Goal: Task Accomplishment & Management: Manage account settings

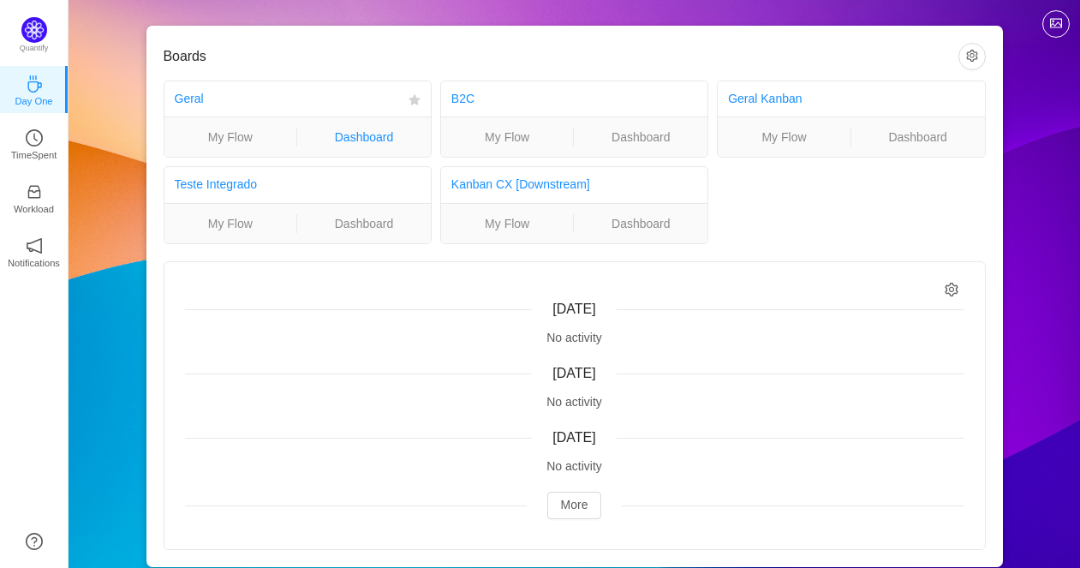
click at [381, 142] on link "Dashboard" at bounding box center [364, 137] width 134 height 19
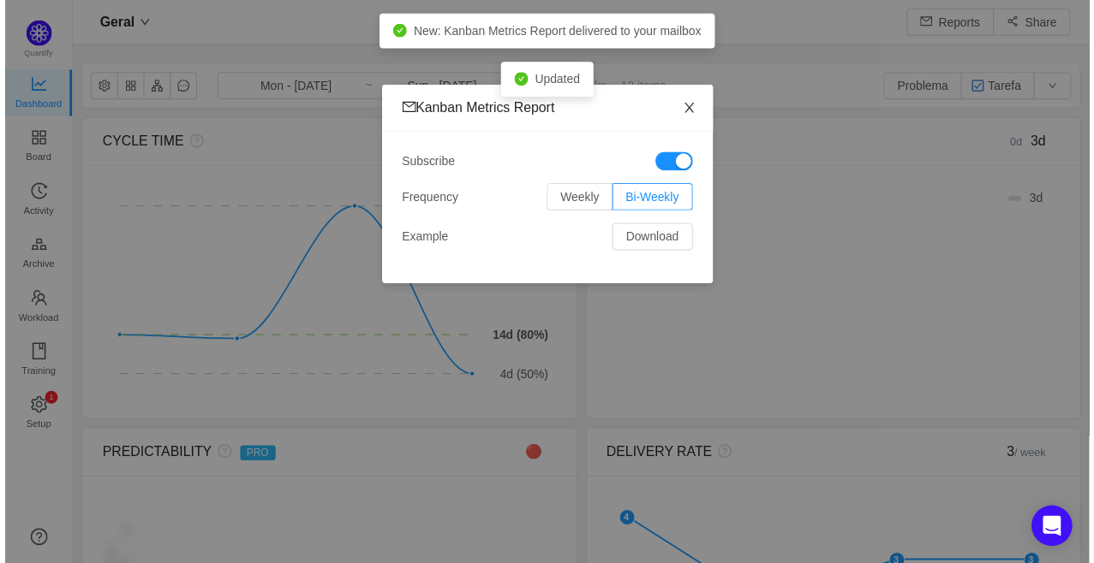
scroll to position [535, 982]
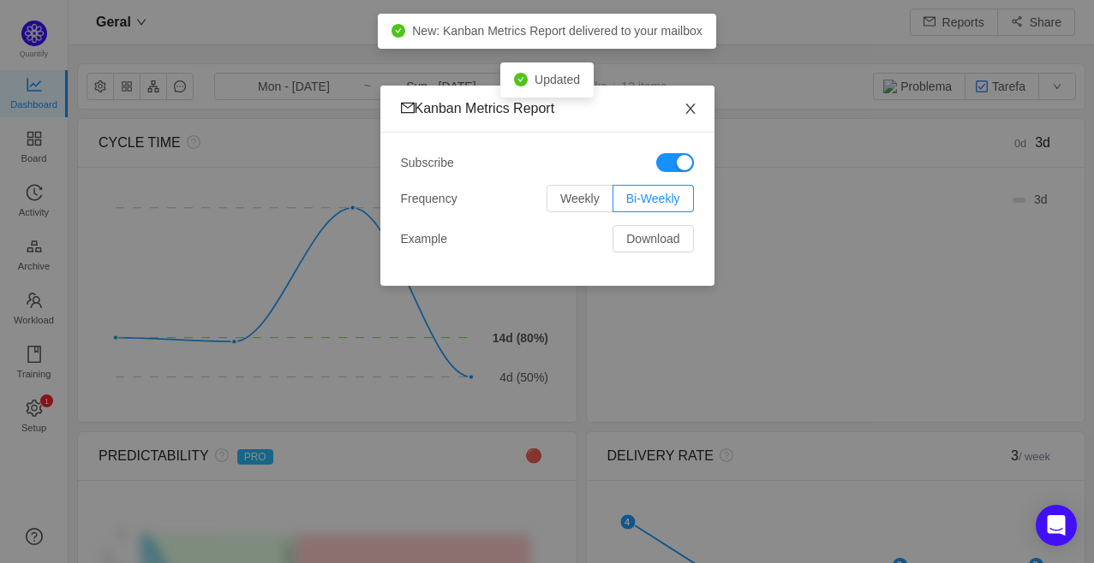
click at [687, 115] on icon "icon: close" at bounding box center [690, 109] width 14 height 14
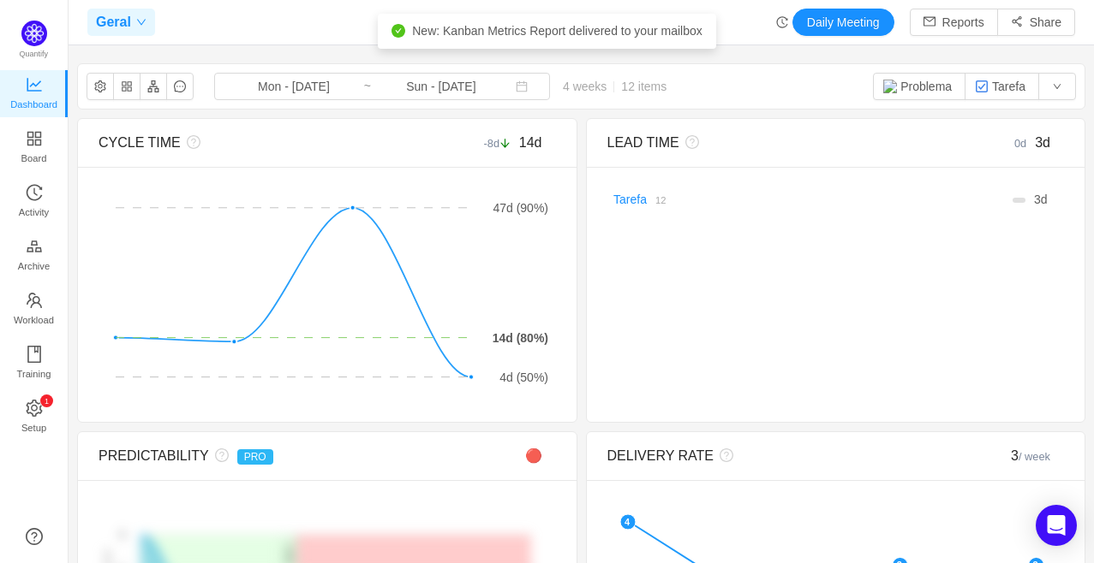
click at [137, 20] on icon "icon: down" at bounding box center [141, 23] width 9 height 6
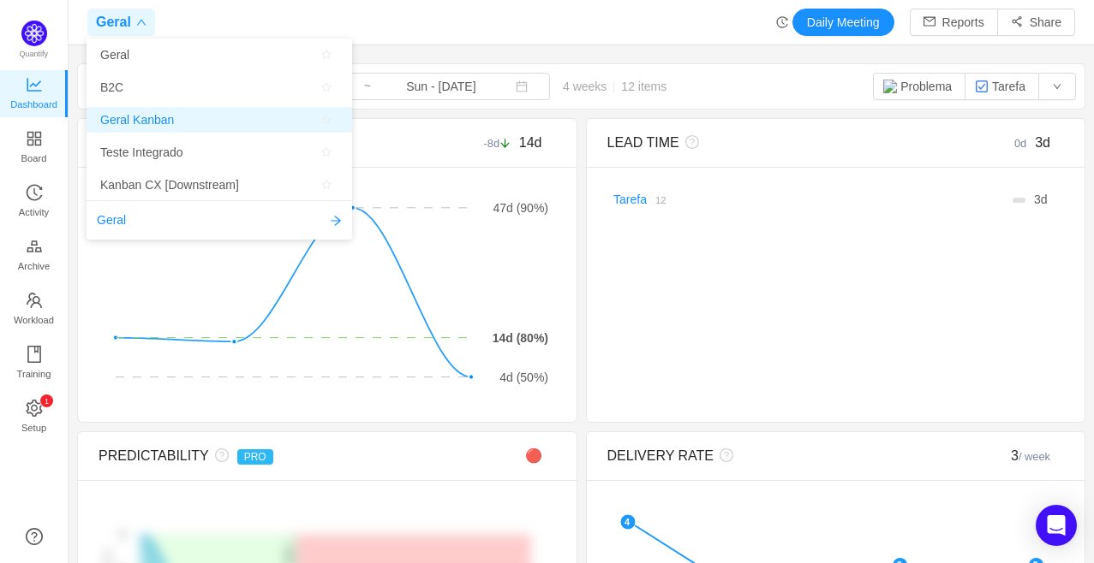
click at [146, 118] on span "Geral Kanban" at bounding box center [137, 120] width 74 height 26
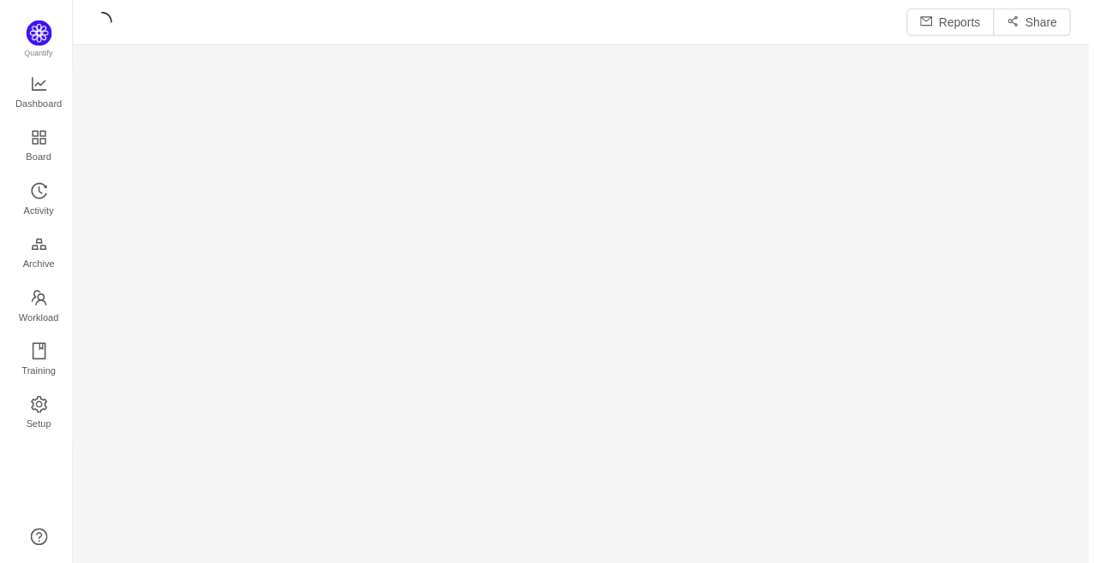
scroll to position [540, 982]
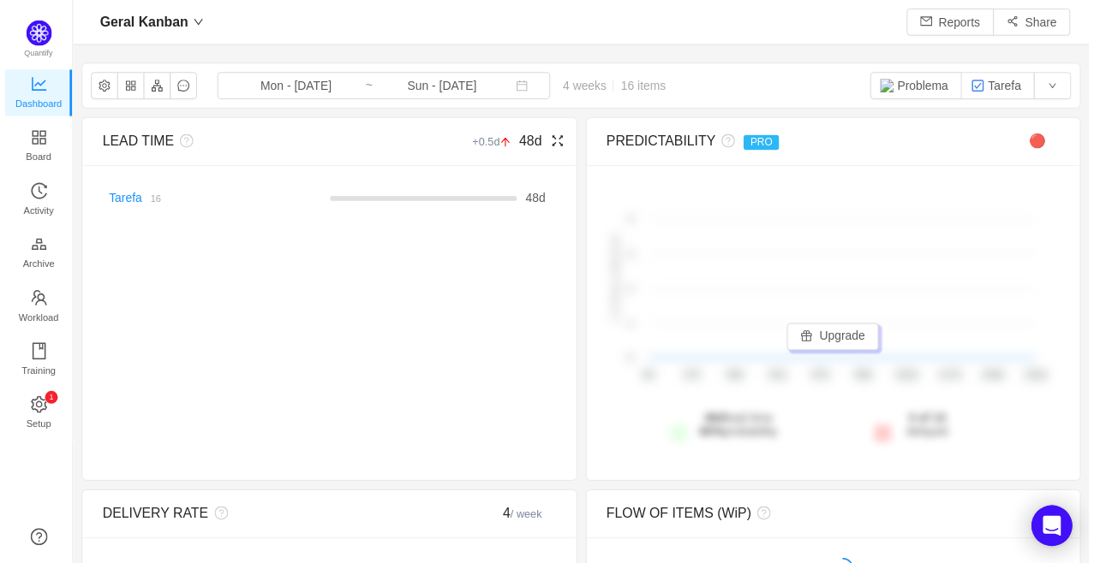
scroll to position [535, 982]
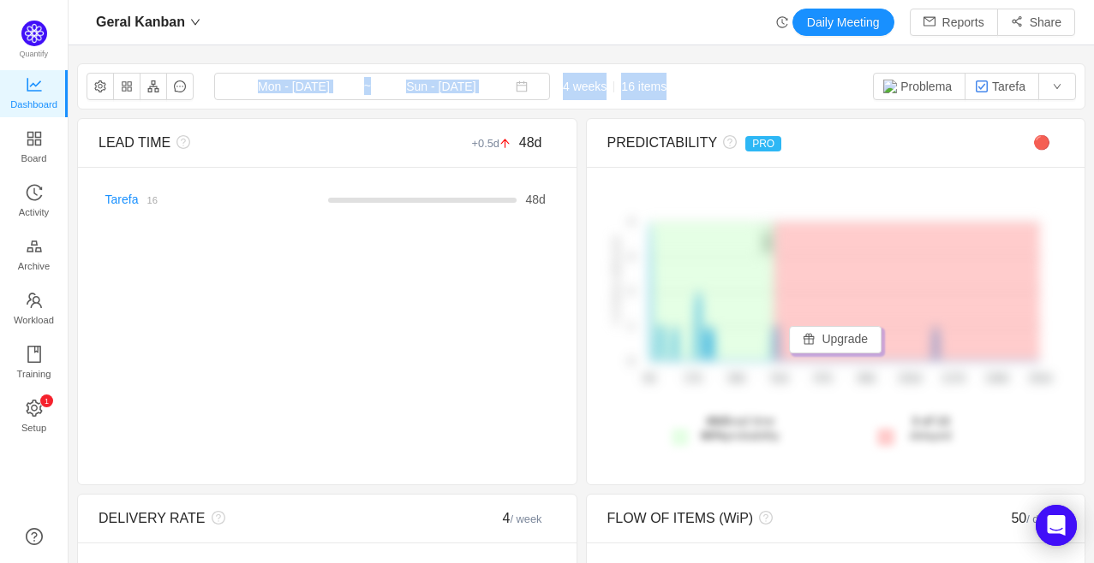
drag, startPoint x: 71, startPoint y: 111, endPoint x: 74, endPoint y: 82, distance: 29.2
click at [67, 92] on aside "Quantify Dashboard Board Activity Archive Workload Training 0 1 2 3 4 5 6 7 8 9…" at bounding box center [34, 281] width 69 height 563
drag, startPoint x: 66, startPoint y: 97, endPoint x: 66, endPoint y: 122, distance: 25.7
click at [66, 122] on ul "Dashboard Board Activity Archive Workload Training 0 1 2 3 4 5 6 7 8 9 0 1 2 3 …" at bounding box center [34, 257] width 68 height 381
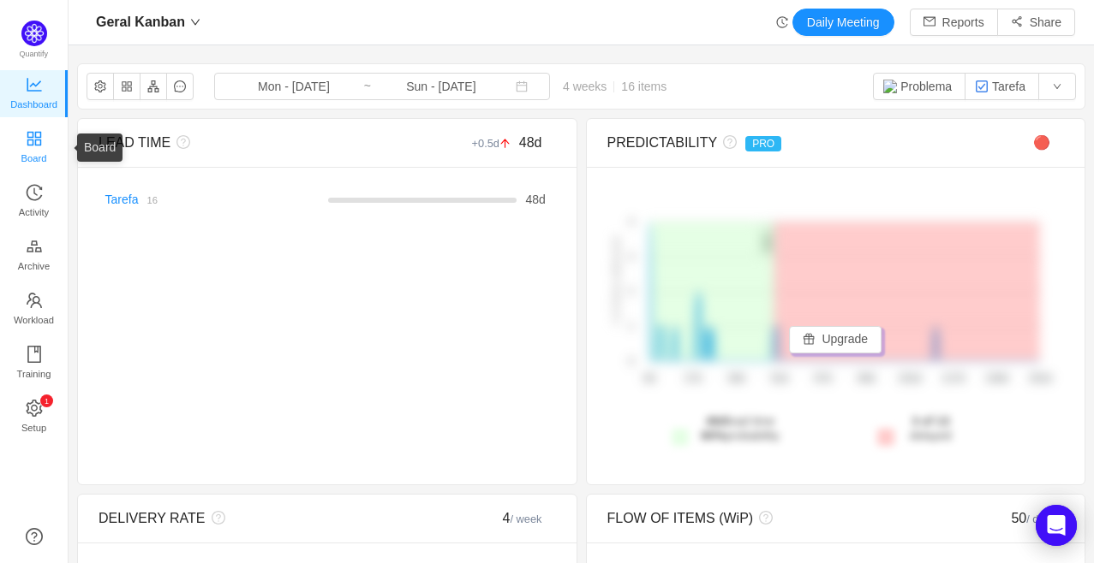
click at [28, 156] on span "Board" at bounding box center [34, 158] width 26 height 34
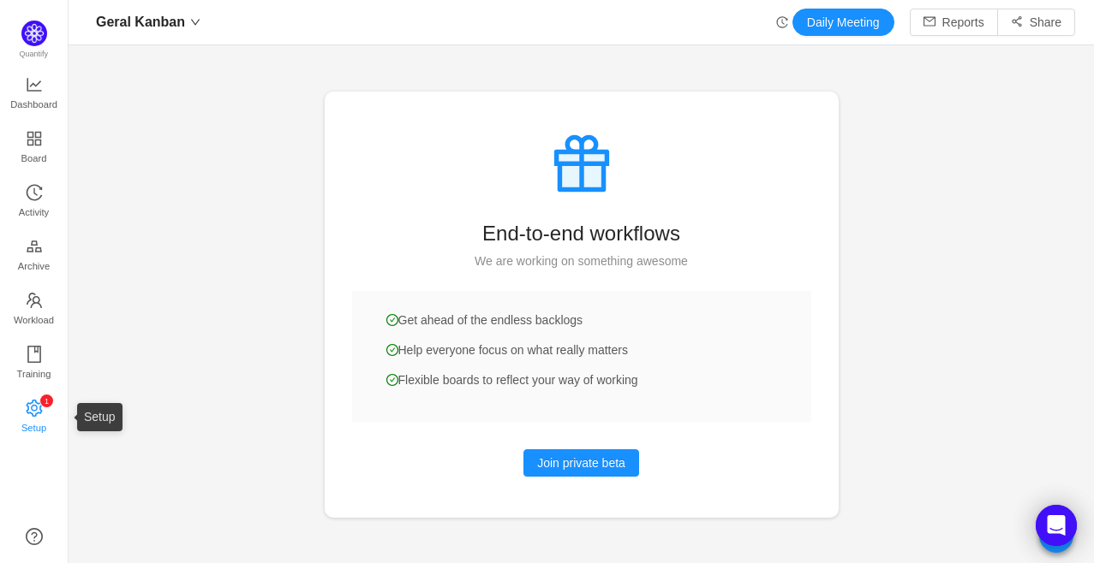
click at [36, 408] on icon "icon: setting" at bounding box center [34, 407] width 16 height 17
click at [29, 351] on icon "icon: book" at bounding box center [34, 354] width 17 height 17
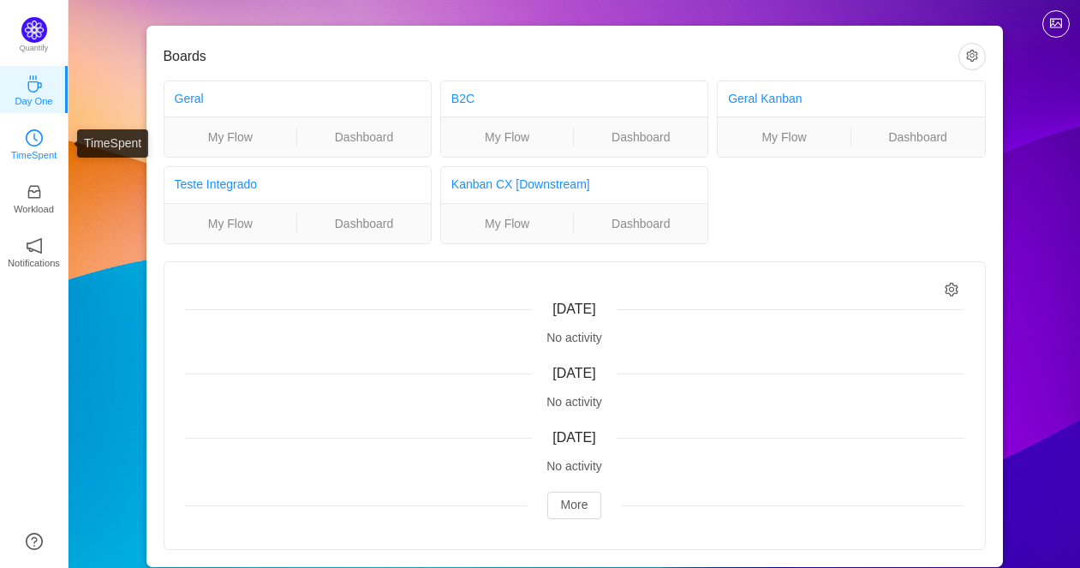
click at [29, 132] on icon "icon: clock-circle" at bounding box center [34, 137] width 17 height 17
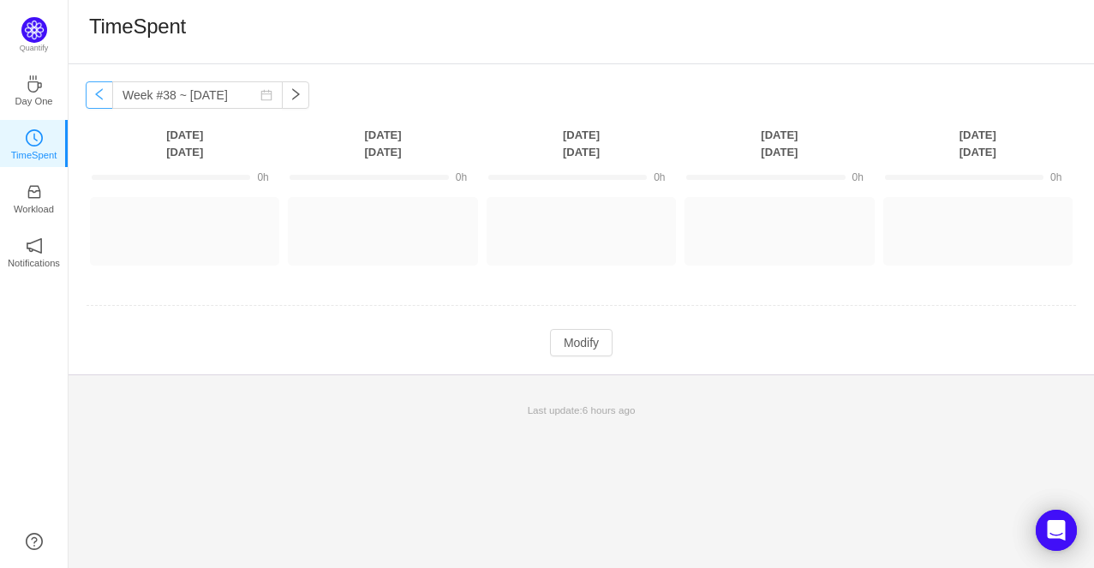
click at [98, 97] on button "button" at bounding box center [99, 94] width 27 height 27
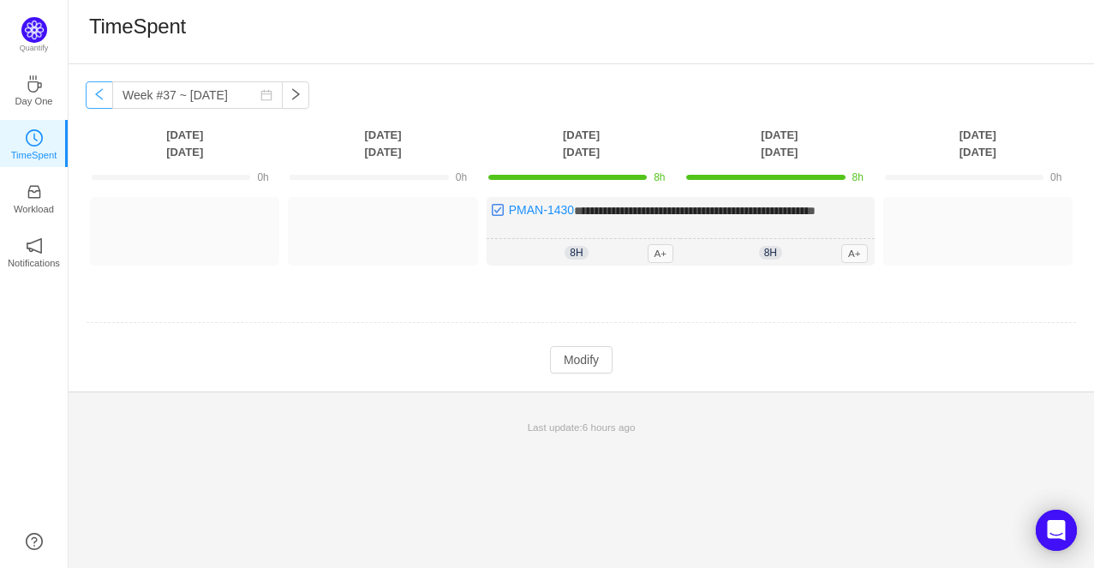
click at [98, 97] on button "button" at bounding box center [99, 94] width 27 height 27
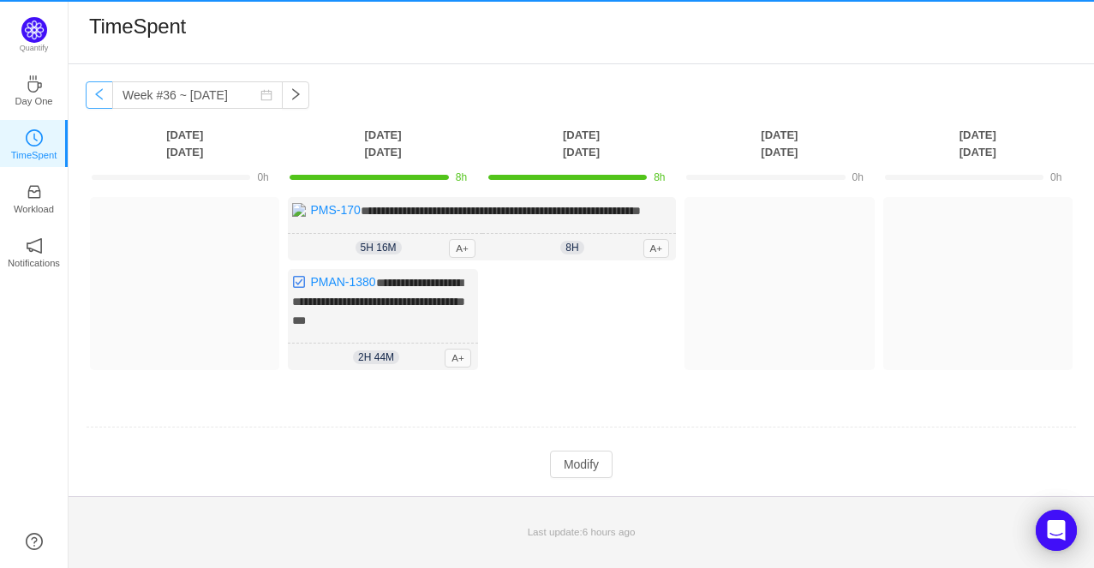
click at [98, 97] on button "button" at bounding box center [99, 94] width 27 height 27
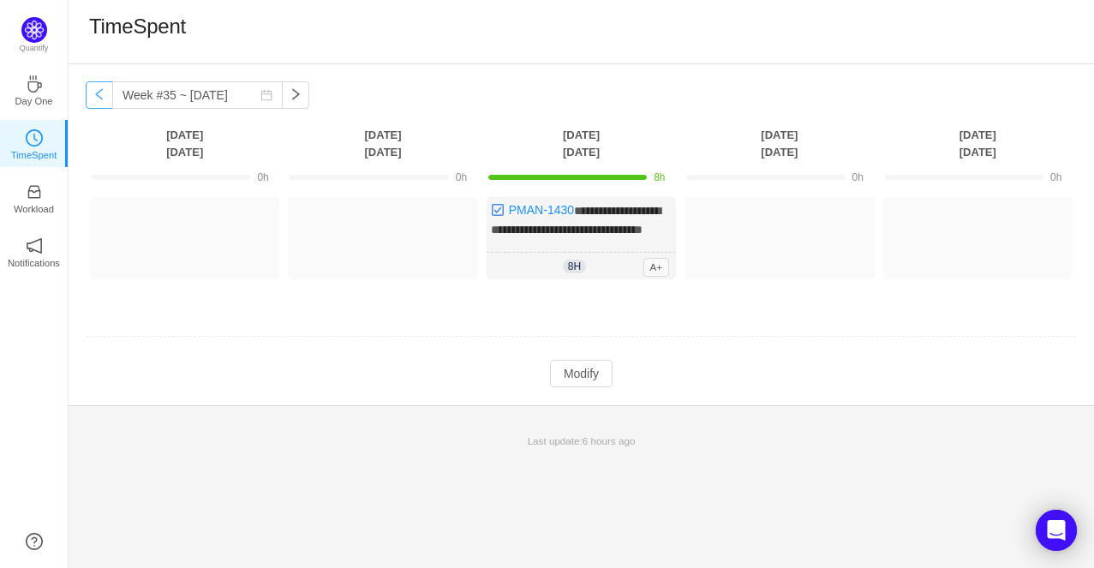
click at [98, 97] on button "button" at bounding box center [99, 94] width 27 height 27
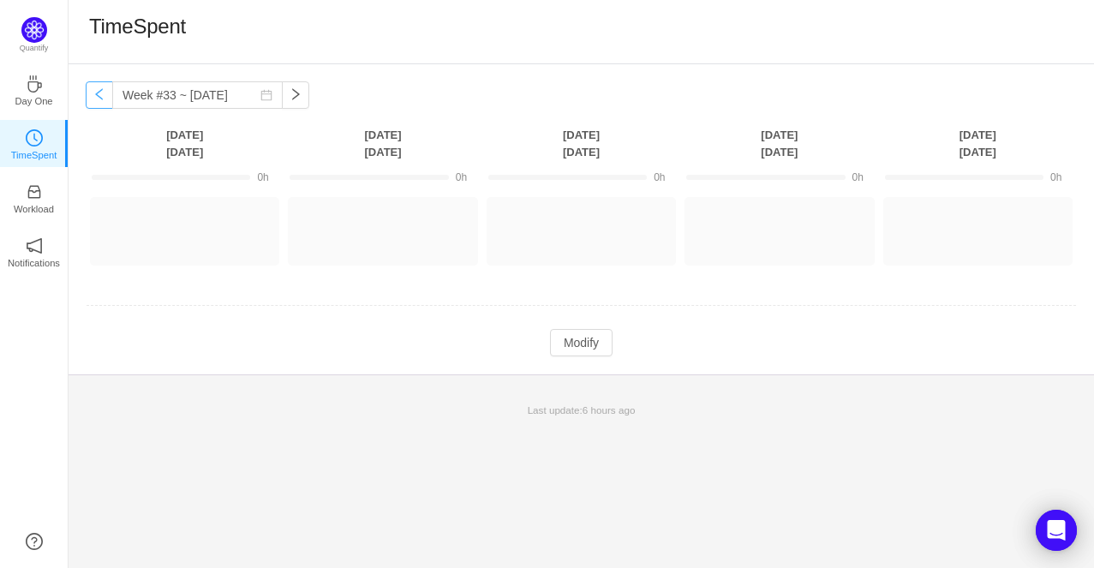
click at [98, 97] on button "button" at bounding box center [99, 94] width 27 height 27
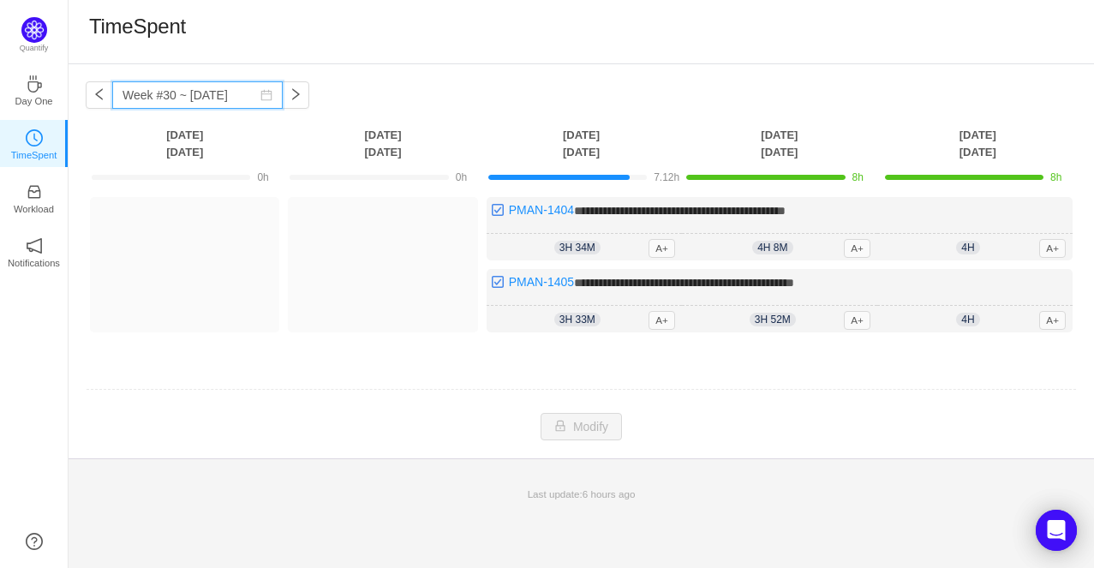
click at [235, 92] on input "Week #30 ~ Jul 21" at bounding box center [197, 94] width 170 height 27
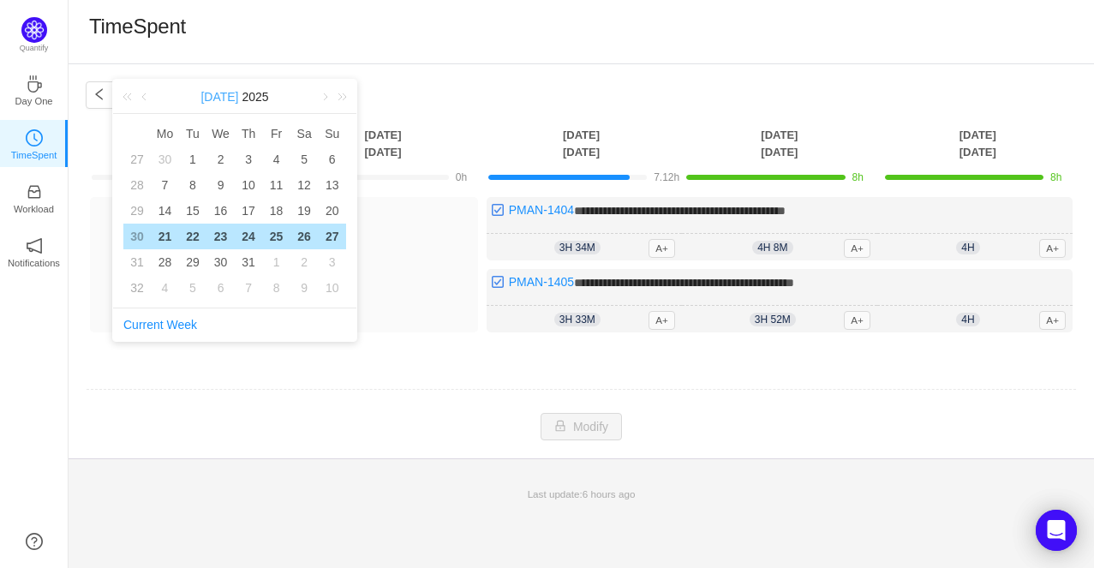
click at [220, 94] on link "Jul" at bounding box center [219, 97] width 41 height 34
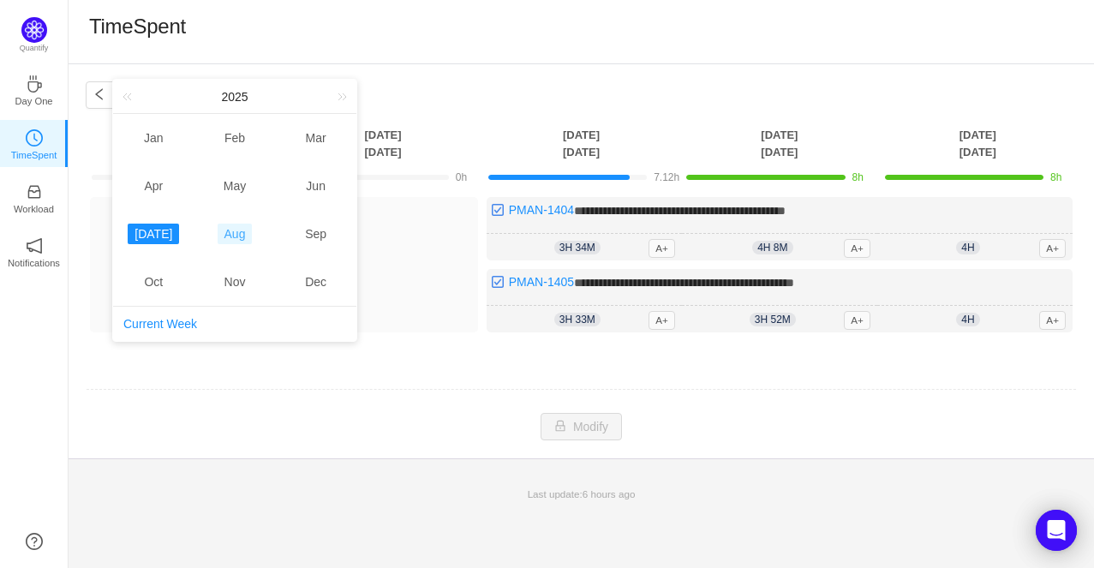
click at [242, 231] on link "Aug" at bounding box center [235, 234] width 35 height 21
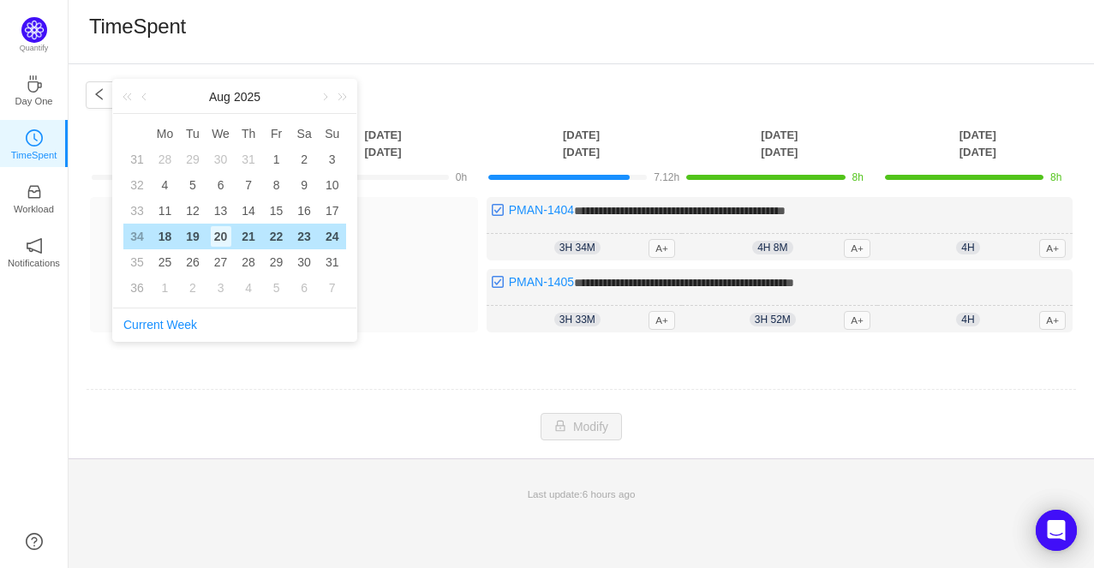
click at [215, 236] on div "20" at bounding box center [221, 236] width 21 height 21
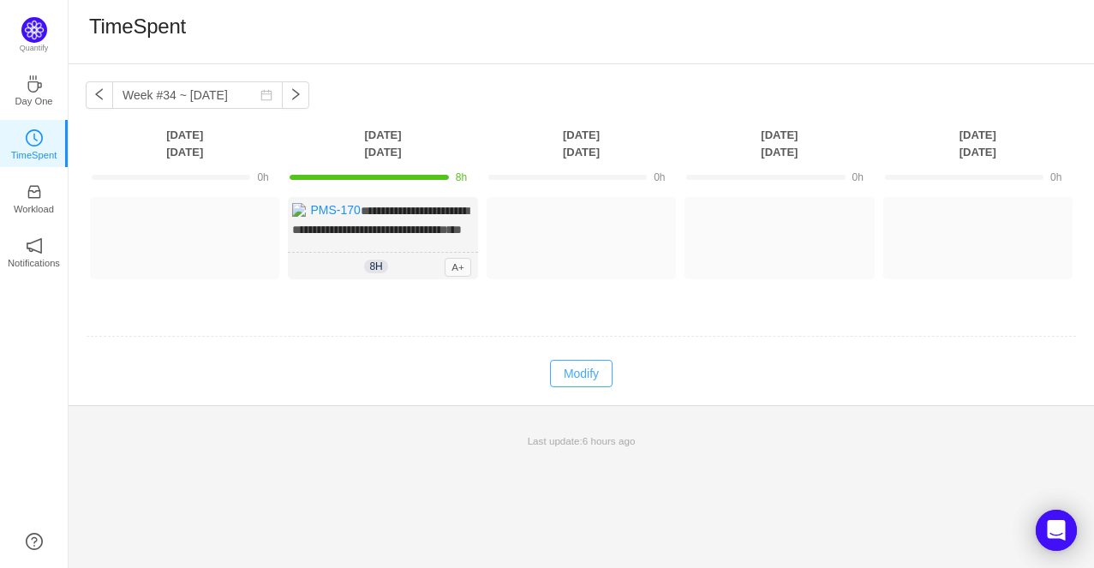
click at [581, 387] on button "Modify" at bounding box center [581, 373] width 63 height 27
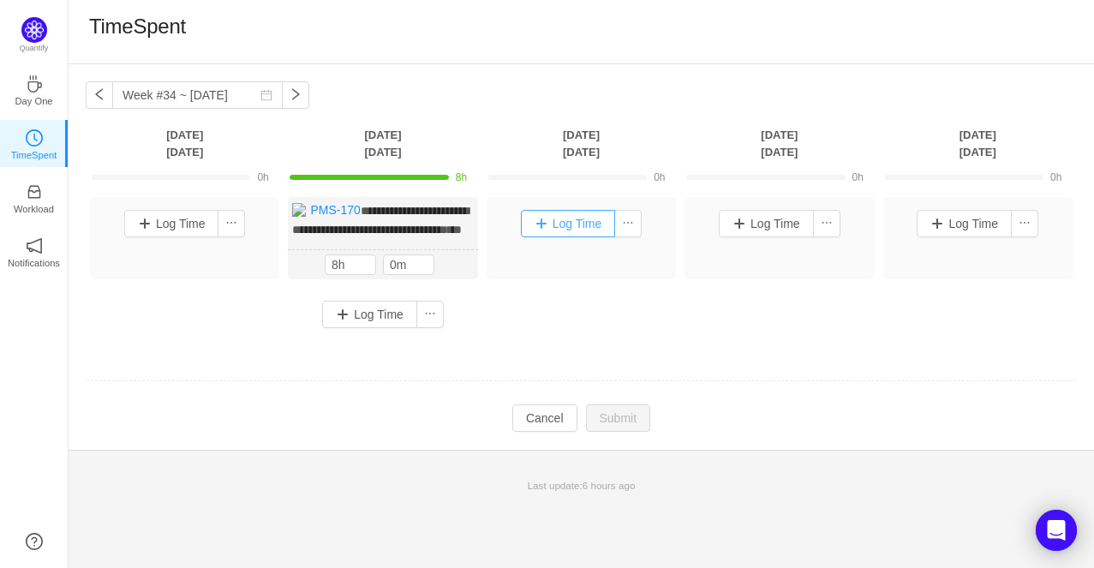
click at [579, 233] on button "Log Time" at bounding box center [568, 223] width 95 height 27
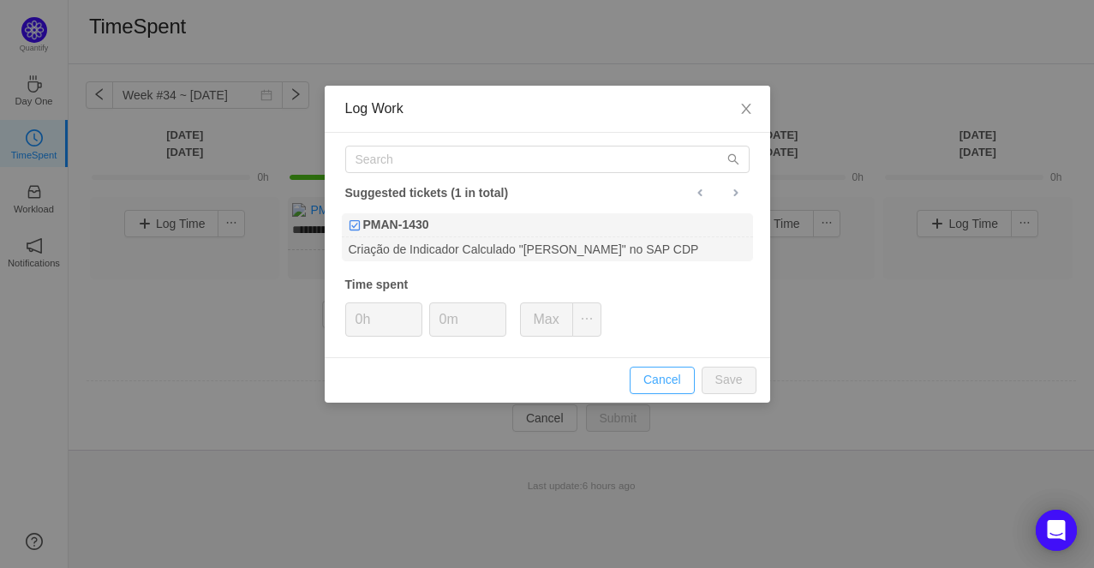
click at [683, 385] on button "Cancel" at bounding box center [661, 380] width 65 height 27
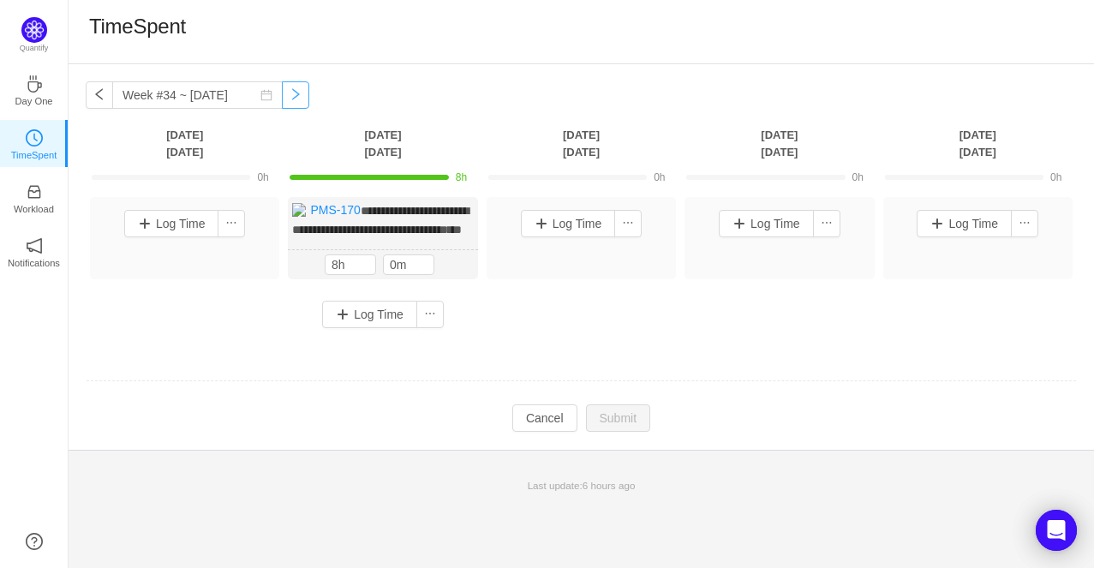
click at [283, 101] on button "button" at bounding box center [295, 94] width 27 height 27
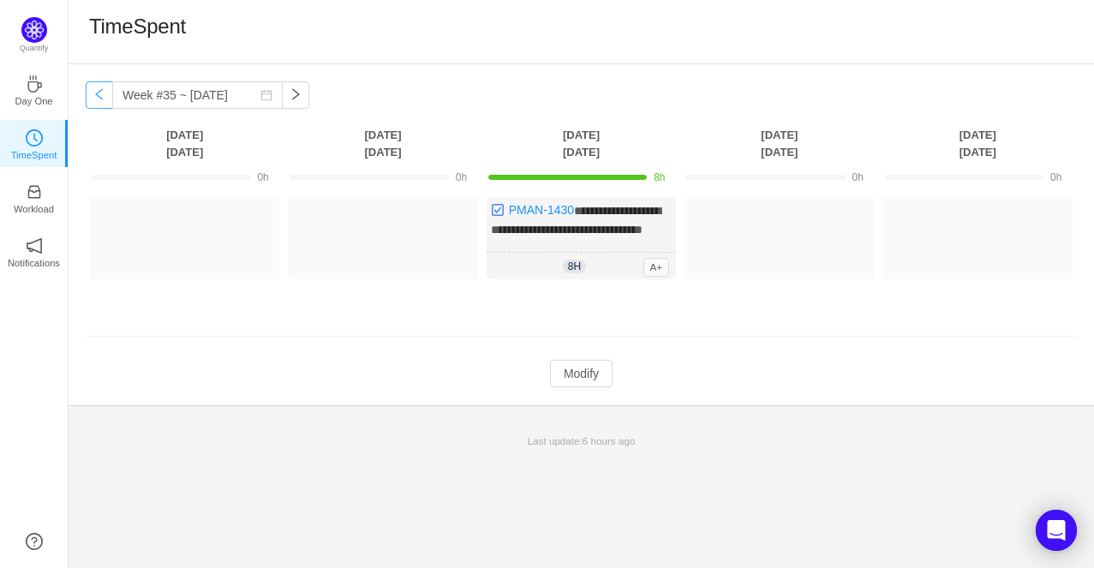
click at [105, 97] on button "button" at bounding box center [99, 94] width 27 height 27
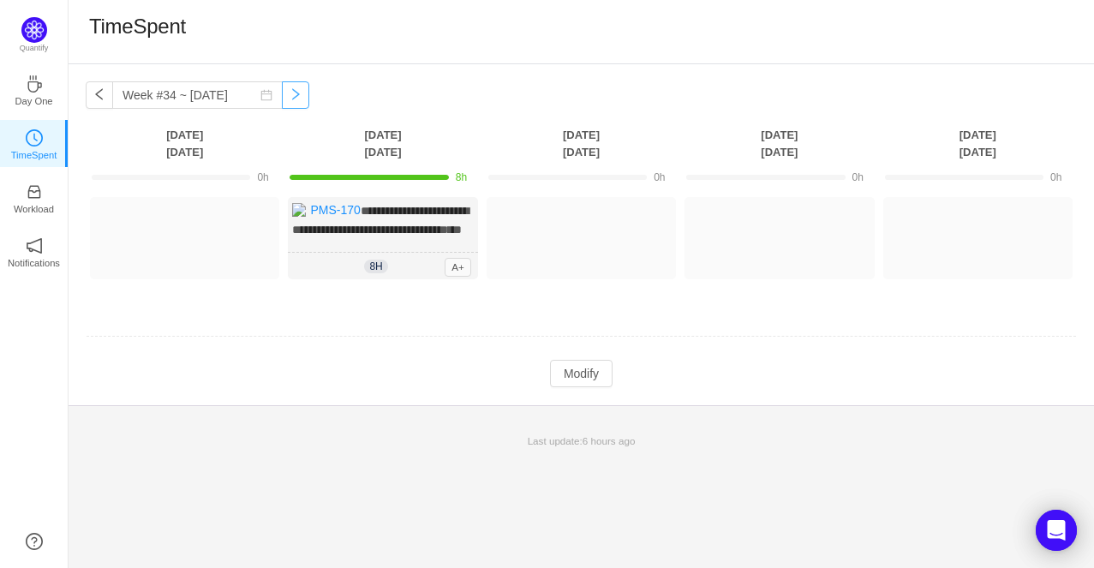
click at [295, 101] on button "button" at bounding box center [295, 94] width 27 height 27
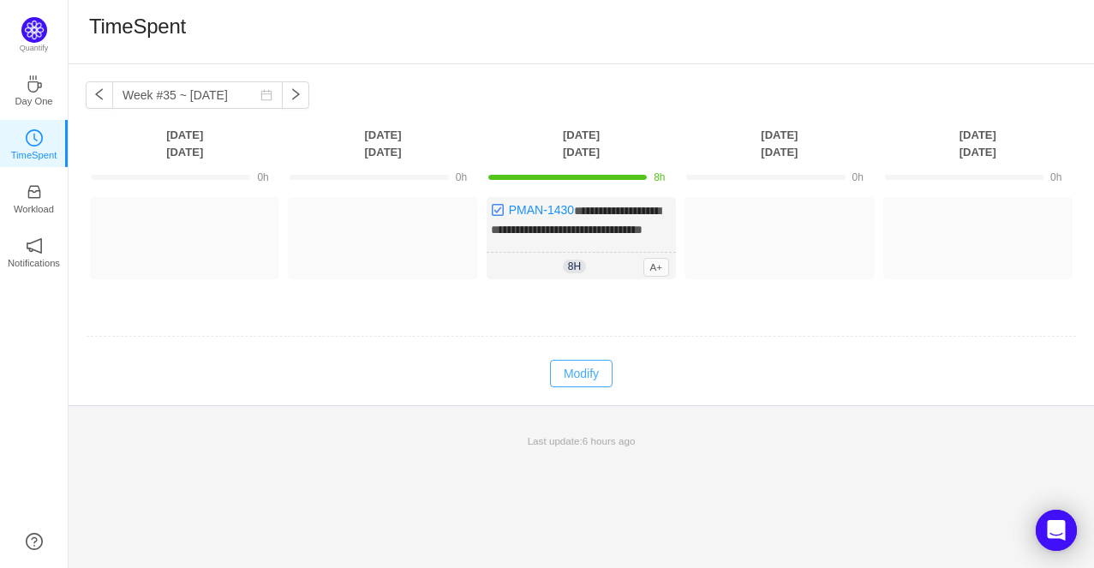
click at [566, 387] on button "Modify" at bounding box center [581, 373] width 63 height 27
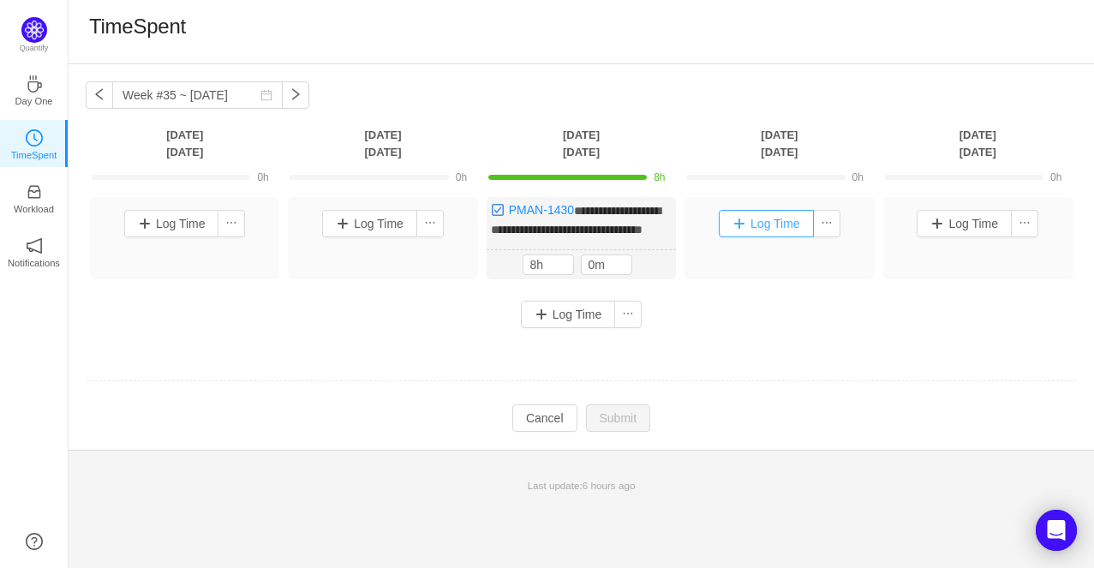
click at [776, 230] on button "Log Time" at bounding box center [765, 223] width 95 height 27
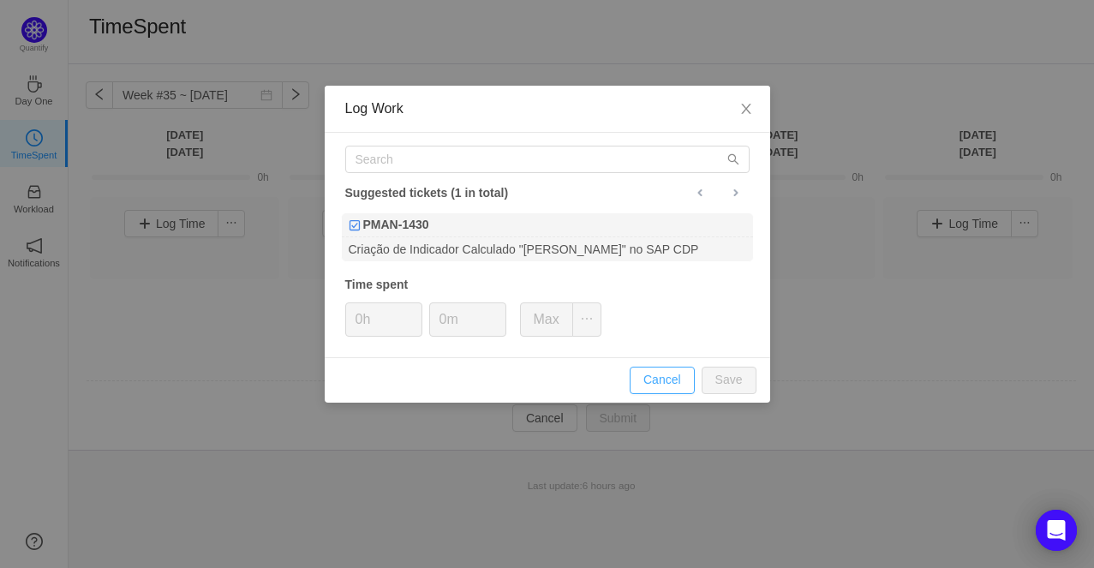
click at [665, 375] on button "Cancel" at bounding box center [661, 380] width 65 height 27
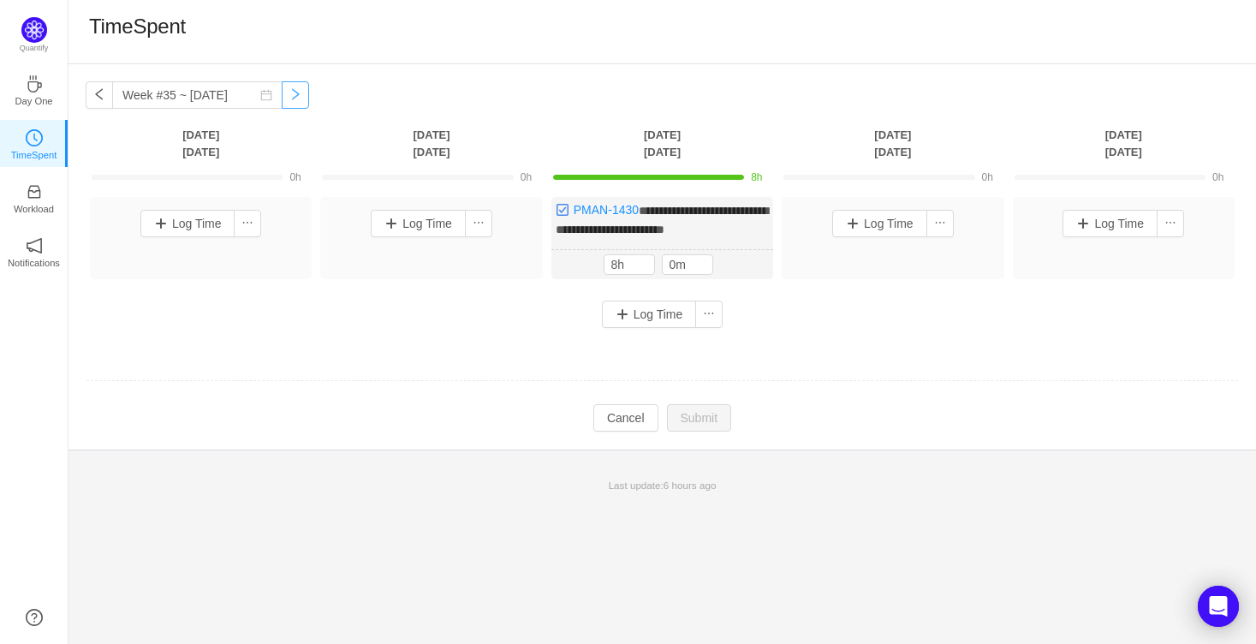
click at [282, 93] on button "button" at bounding box center [295, 94] width 27 height 27
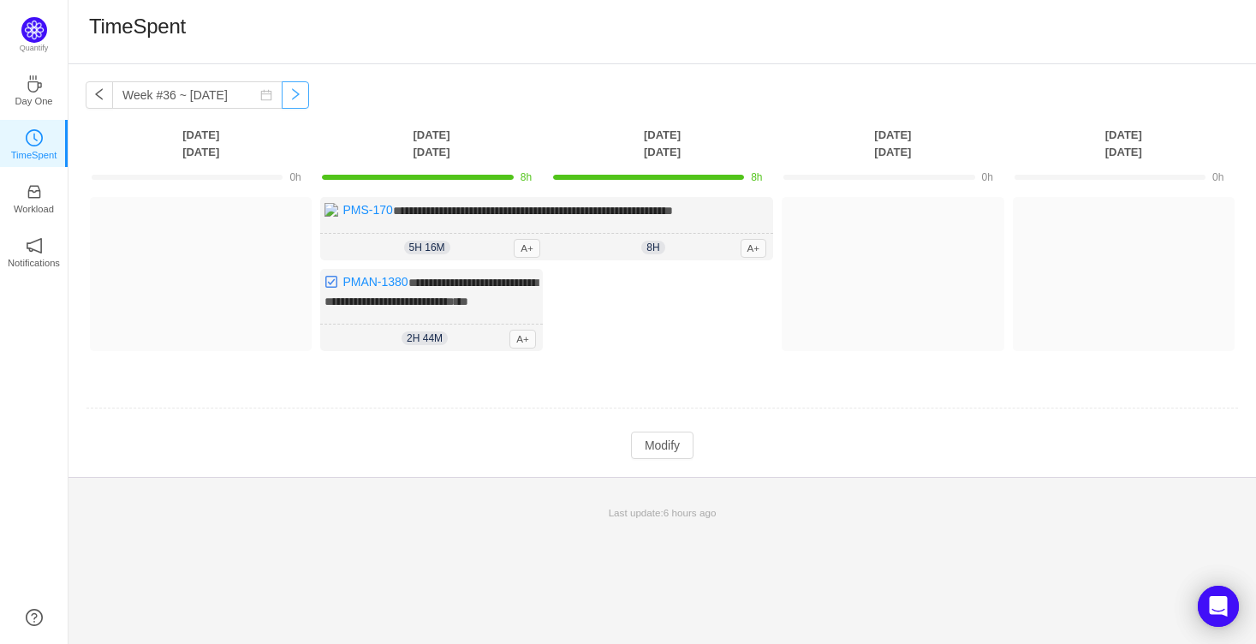
click at [282, 93] on button "button" at bounding box center [295, 94] width 27 height 27
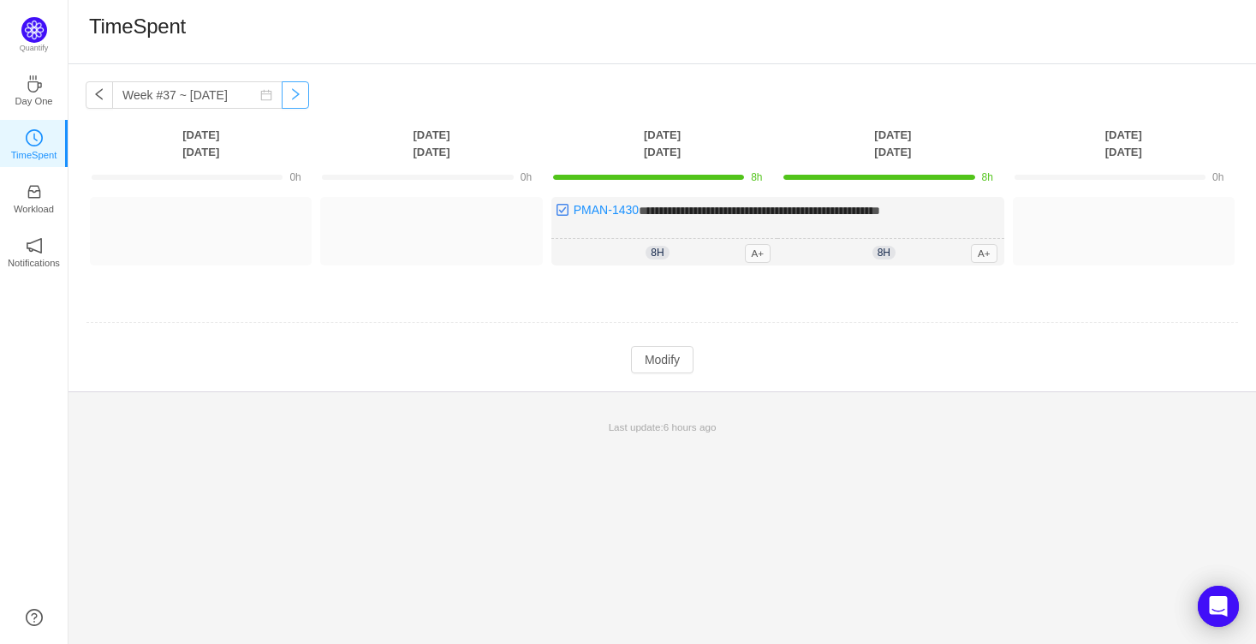
click at [282, 93] on button "button" at bounding box center [295, 94] width 27 height 27
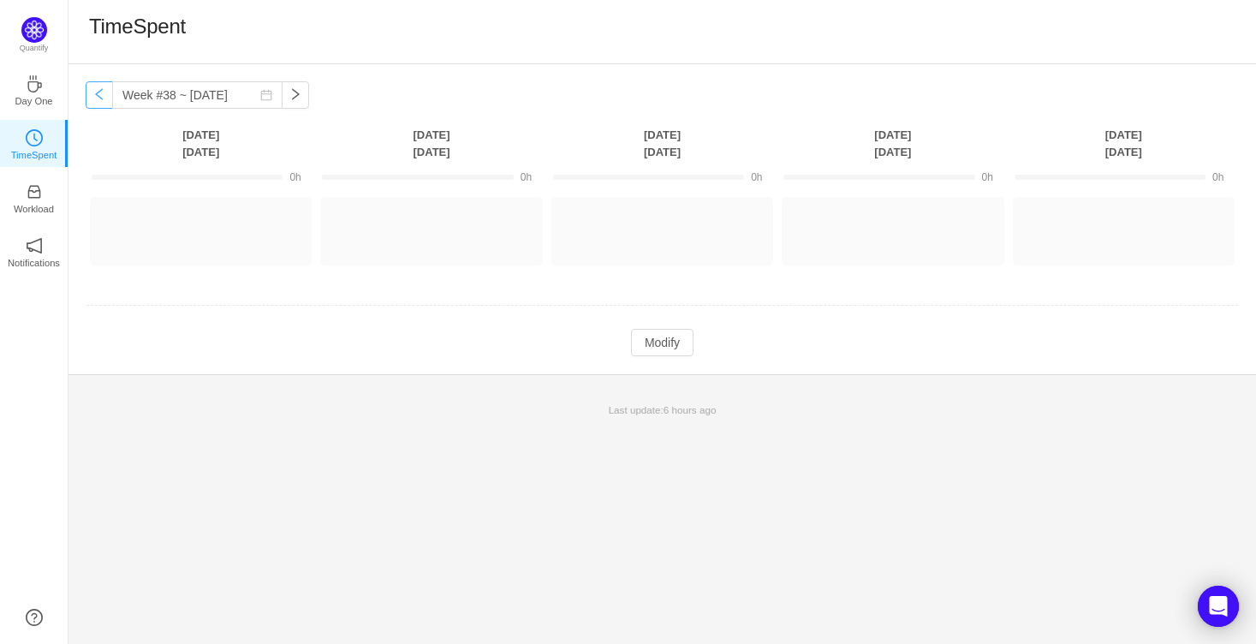
click at [97, 94] on button "button" at bounding box center [99, 94] width 27 height 27
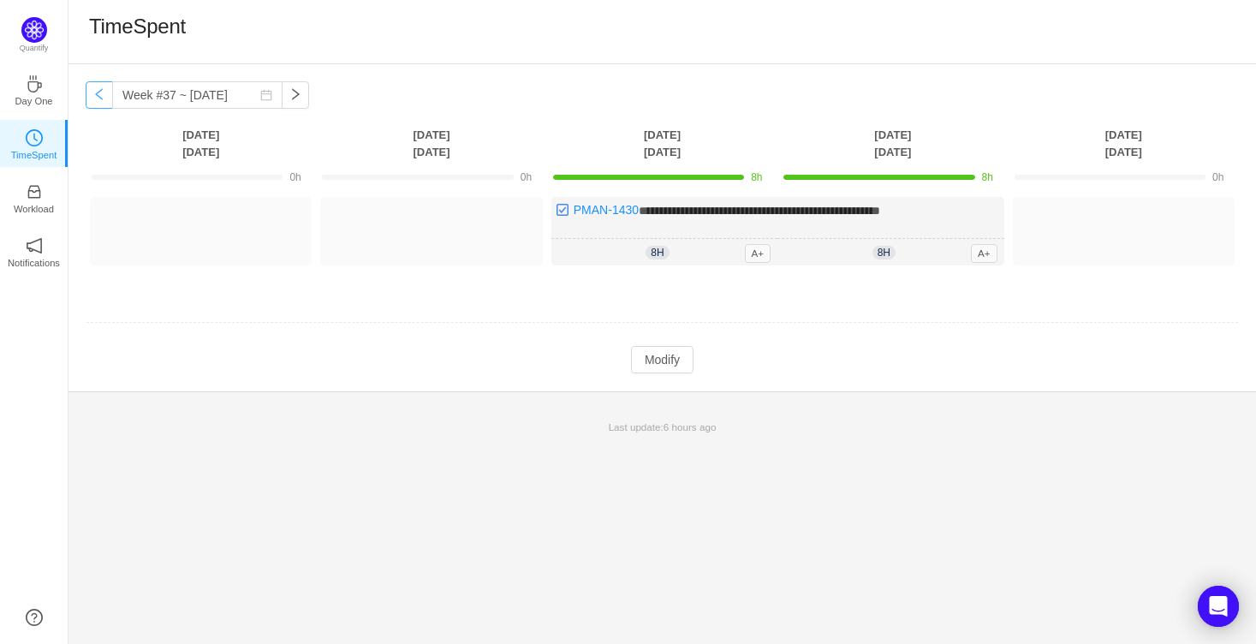
click at [97, 94] on button "button" at bounding box center [99, 94] width 27 height 27
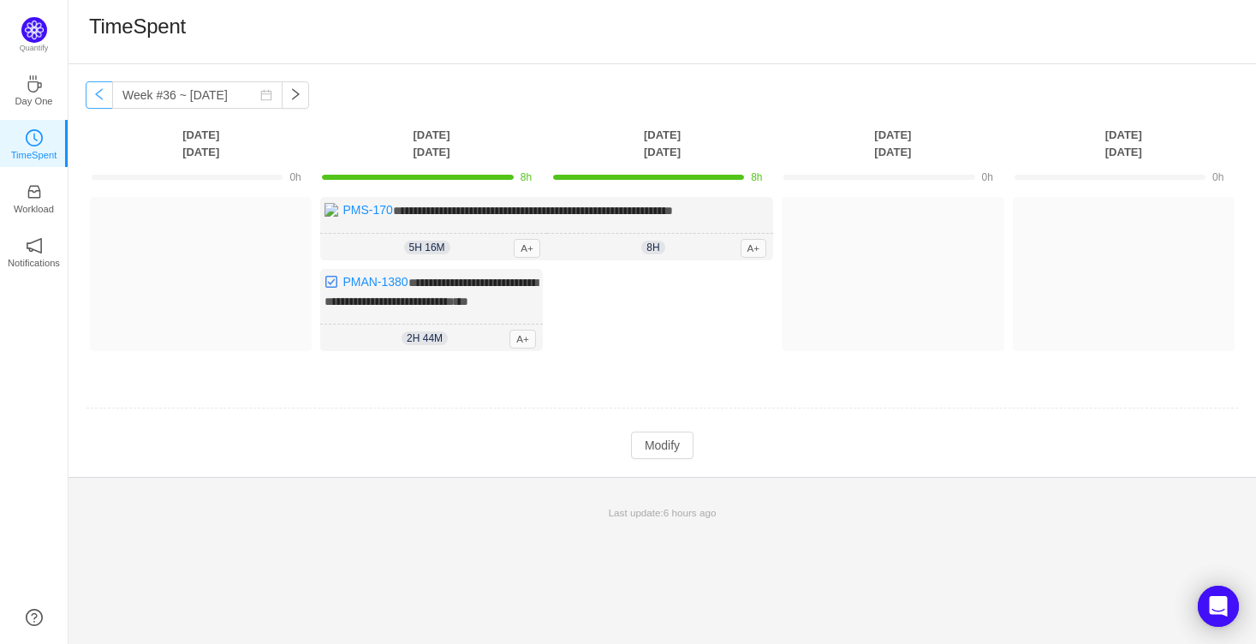
click at [97, 94] on button "button" at bounding box center [99, 94] width 27 height 27
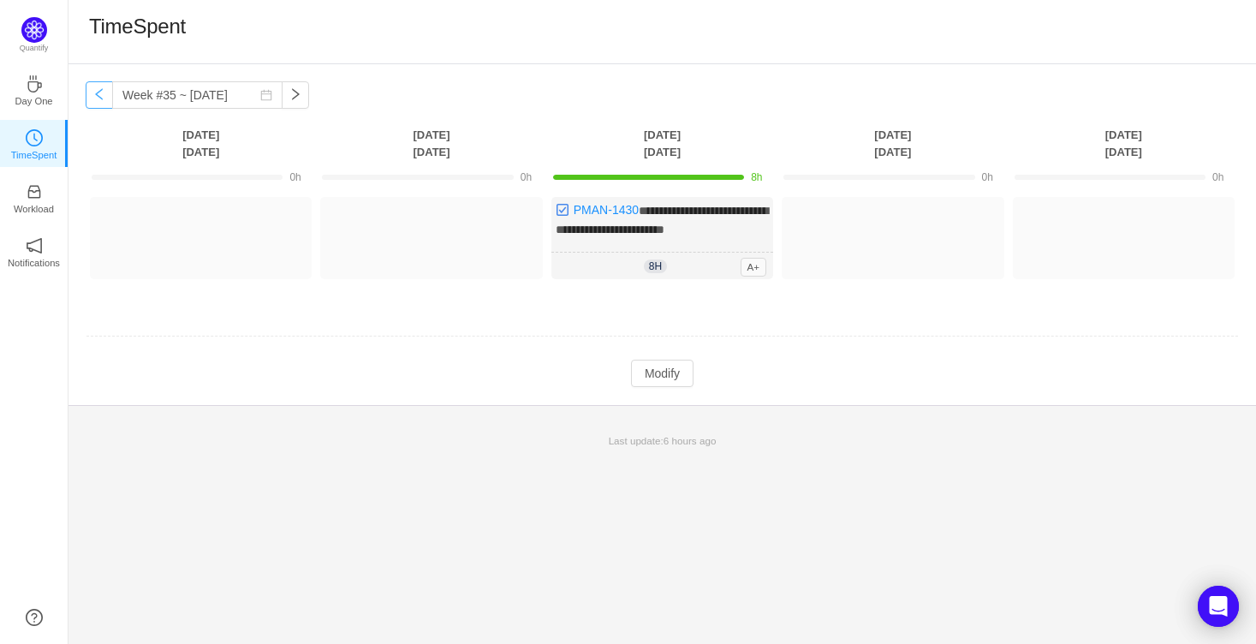
click at [97, 94] on button "button" at bounding box center [99, 94] width 27 height 27
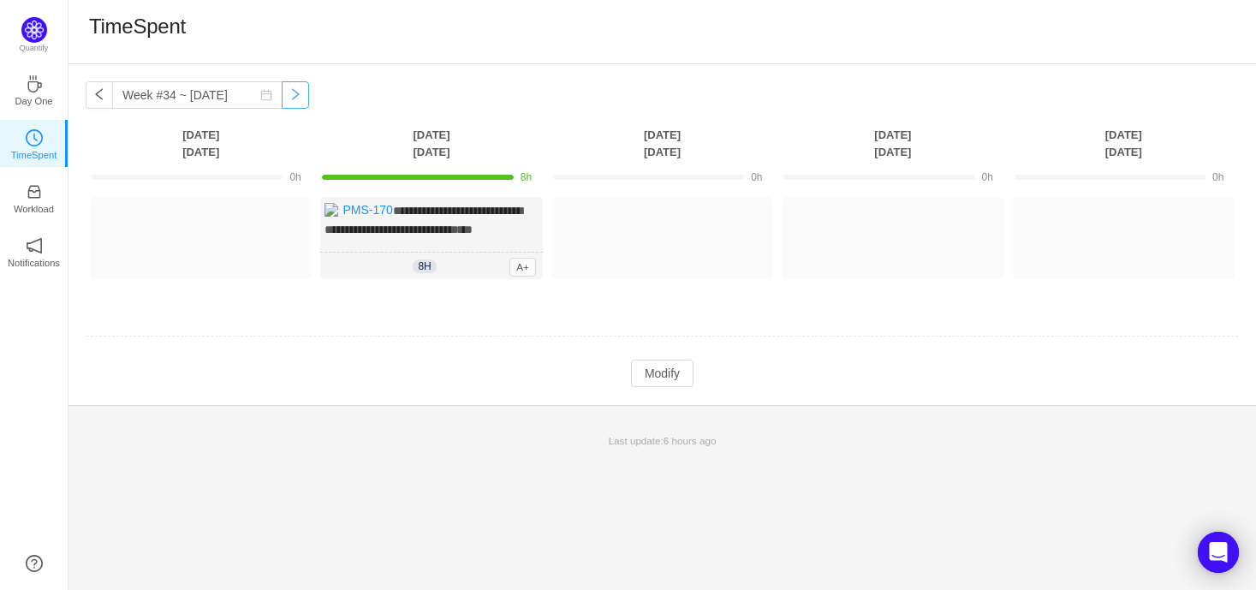
click at [288, 102] on button "button" at bounding box center [295, 94] width 27 height 27
type input "Week #35 ~ Aug 25"
